Goal: Task Accomplishment & Management: Manage account settings

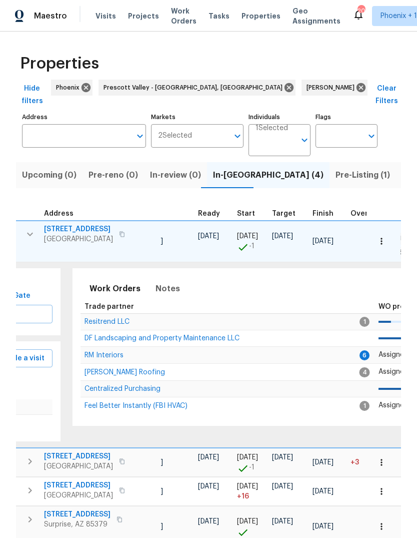
scroll to position [3, 147]
click at [104, 352] on span "RM Interiors" at bounding box center [104, 355] width 39 height 7
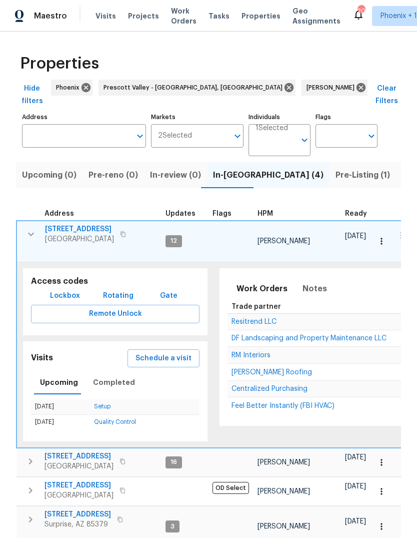
scroll to position [0, 0]
click at [29, 228] on icon "button" at bounding box center [31, 234] width 12 height 12
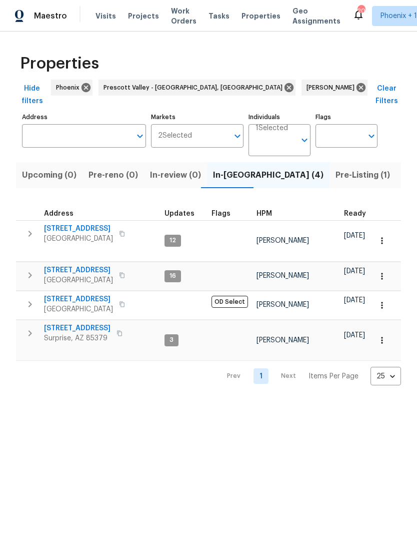
click at [34, 224] on button "button" at bounding box center [30, 234] width 20 height 20
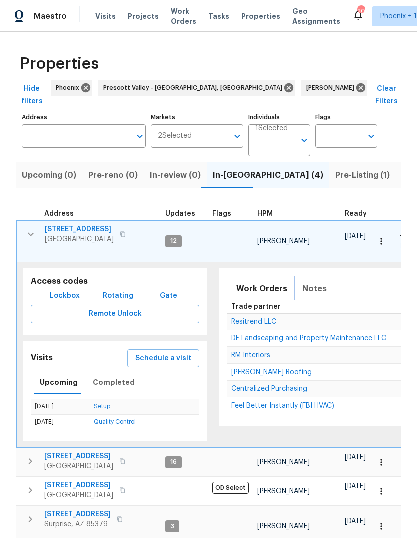
click at [313, 282] on span "Notes" at bounding box center [315, 289] width 25 height 14
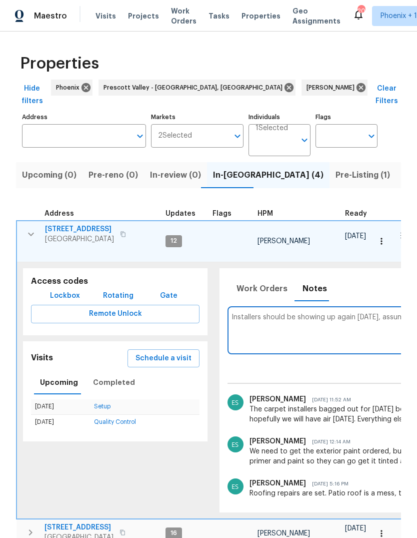
scroll to position [5, 0]
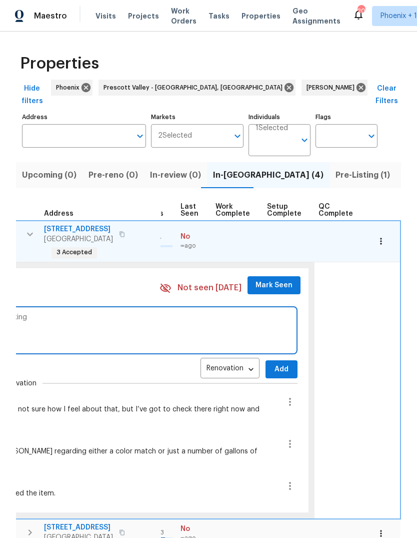
scroll to position [7, 478]
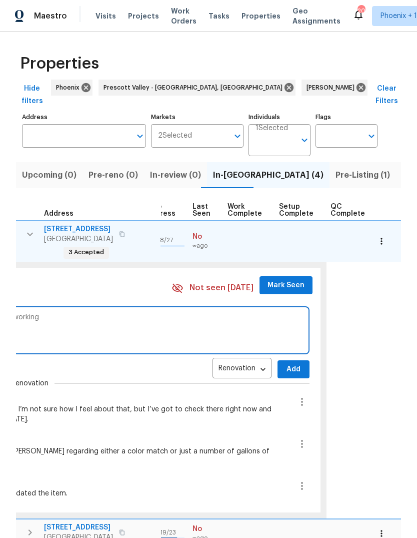
type textarea "Carpet installers should be showing up again [DATE], assuming we got the AC wor…"
click at [287, 363] on span "Add" at bounding box center [294, 369] width 16 height 13
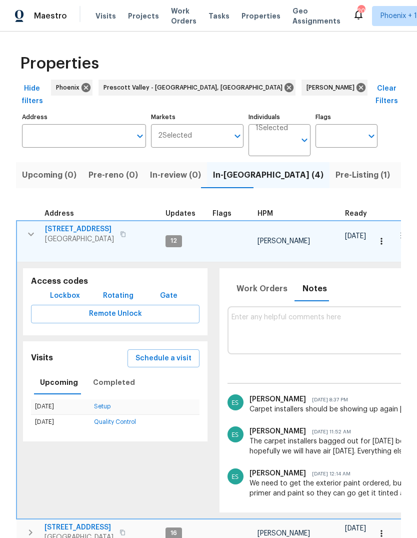
scroll to position [0, 0]
click at [24, 224] on button "button" at bounding box center [31, 234] width 20 height 20
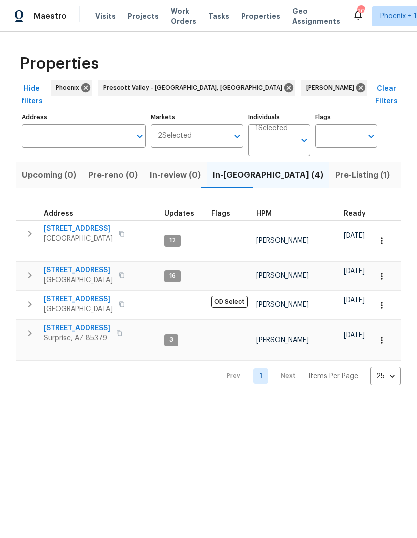
click at [29, 228] on icon "button" at bounding box center [30, 234] width 12 height 12
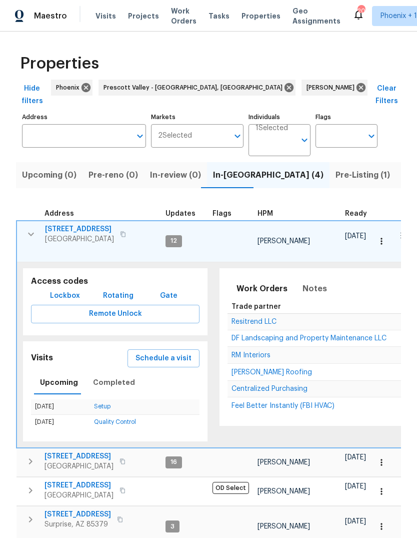
scroll to position [2, 0]
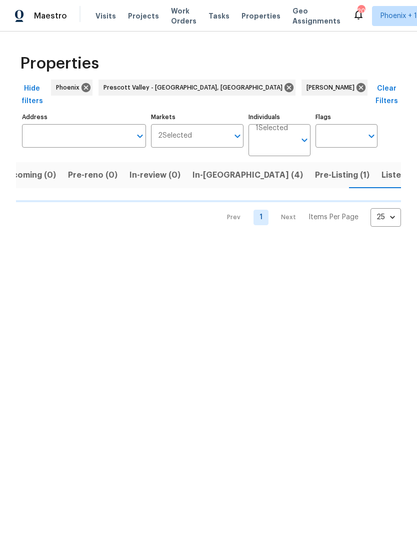
scroll to position [0, 21]
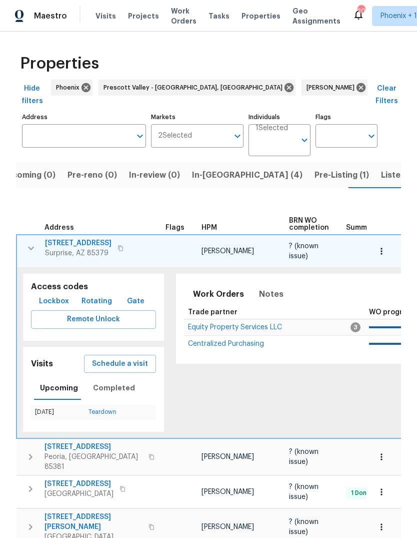
click at [30, 242] on icon "button" at bounding box center [31, 248] width 12 height 12
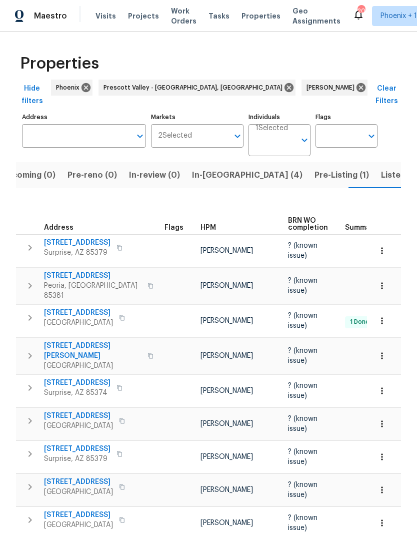
click at [30, 245] on icon "button" at bounding box center [31, 248] width 4 height 6
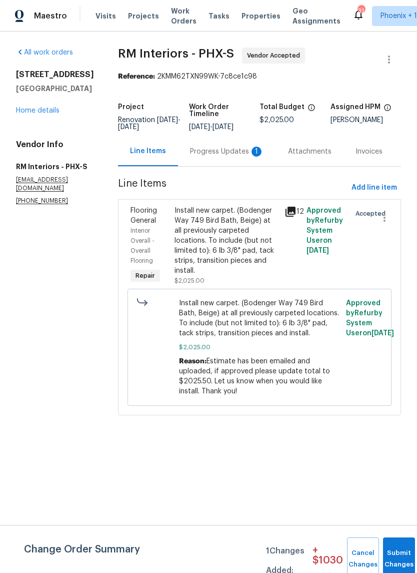
click at [226, 155] on div "Progress Updates 1" at bounding box center [227, 152] width 74 height 10
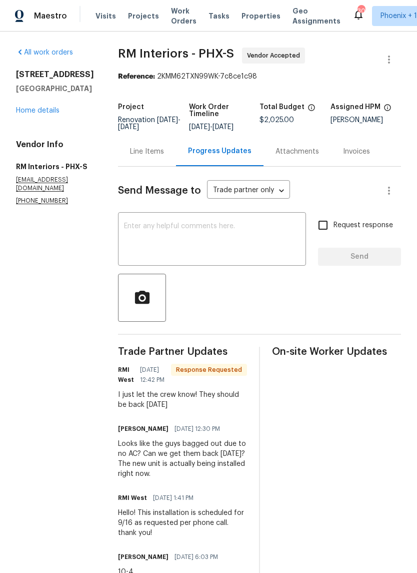
click at [216, 228] on textarea at bounding box center [212, 240] width 176 height 35
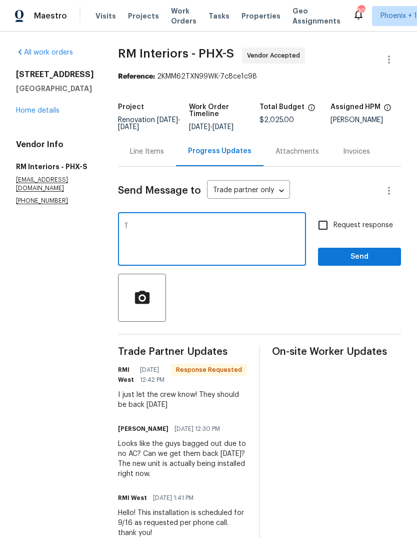
type textarea "Th"
